Goal: Navigation & Orientation: Find specific page/section

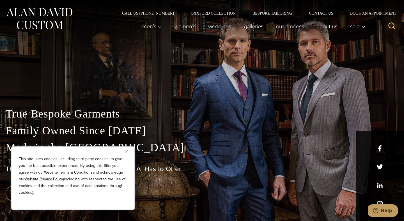
click at [129, 151] on button "Close" at bounding box center [128, 151] width 7 height 7
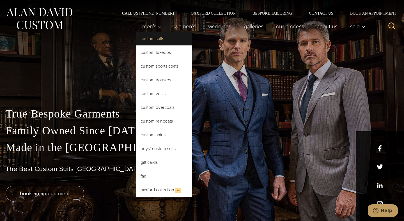
click at [151, 41] on link "Custom Suits" at bounding box center [164, 38] width 56 height 13
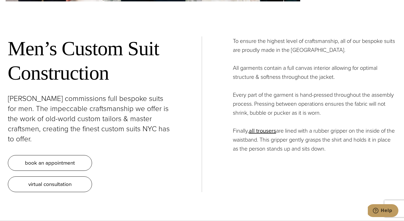
scroll to position [1973, 0]
